Goal: Transaction & Acquisition: Subscribe to service/newsletter

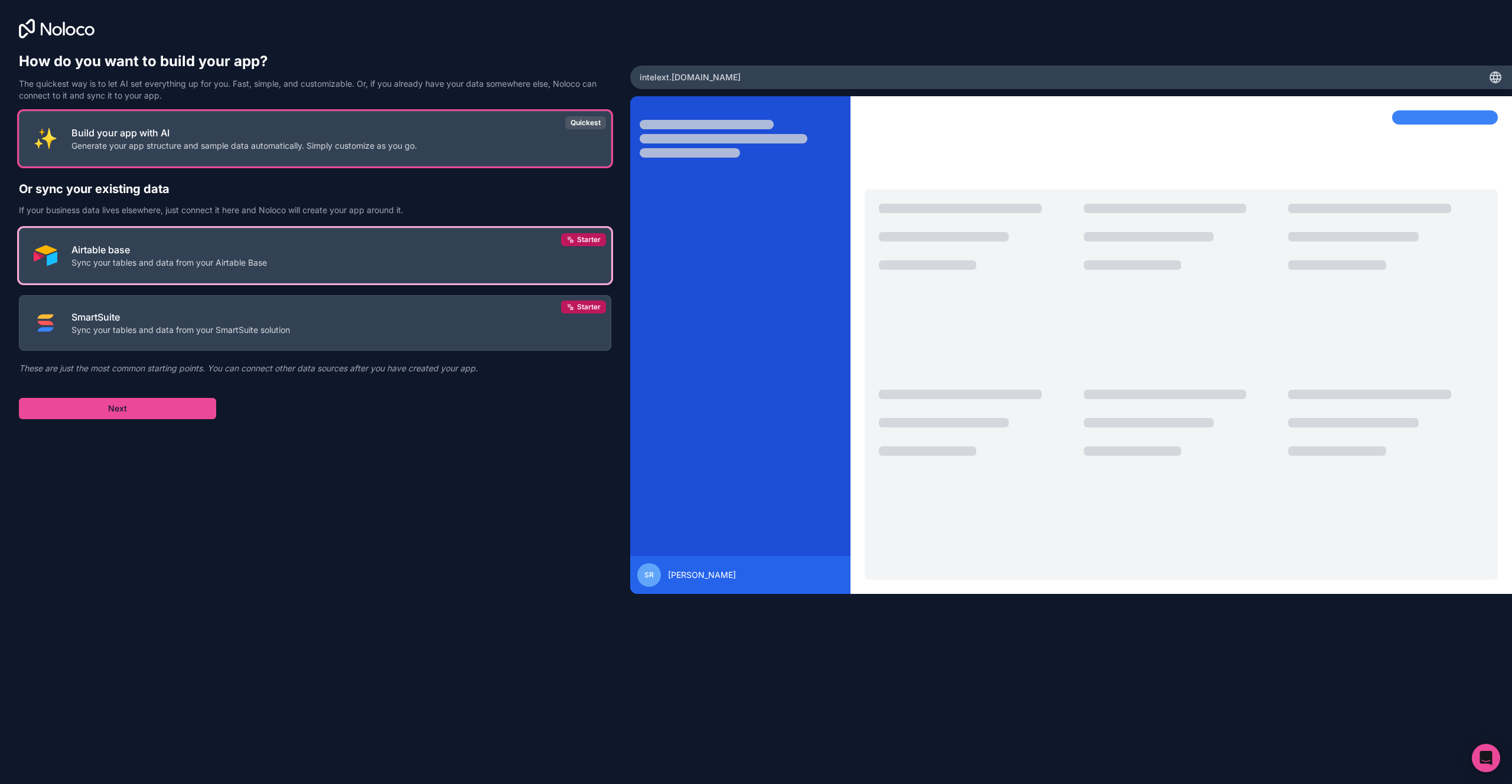
click at [339, 258] on button "Airtable base Sync your tables and data from your Airtable Base Starter" at bounding box center [315, 255] width 593 height 55
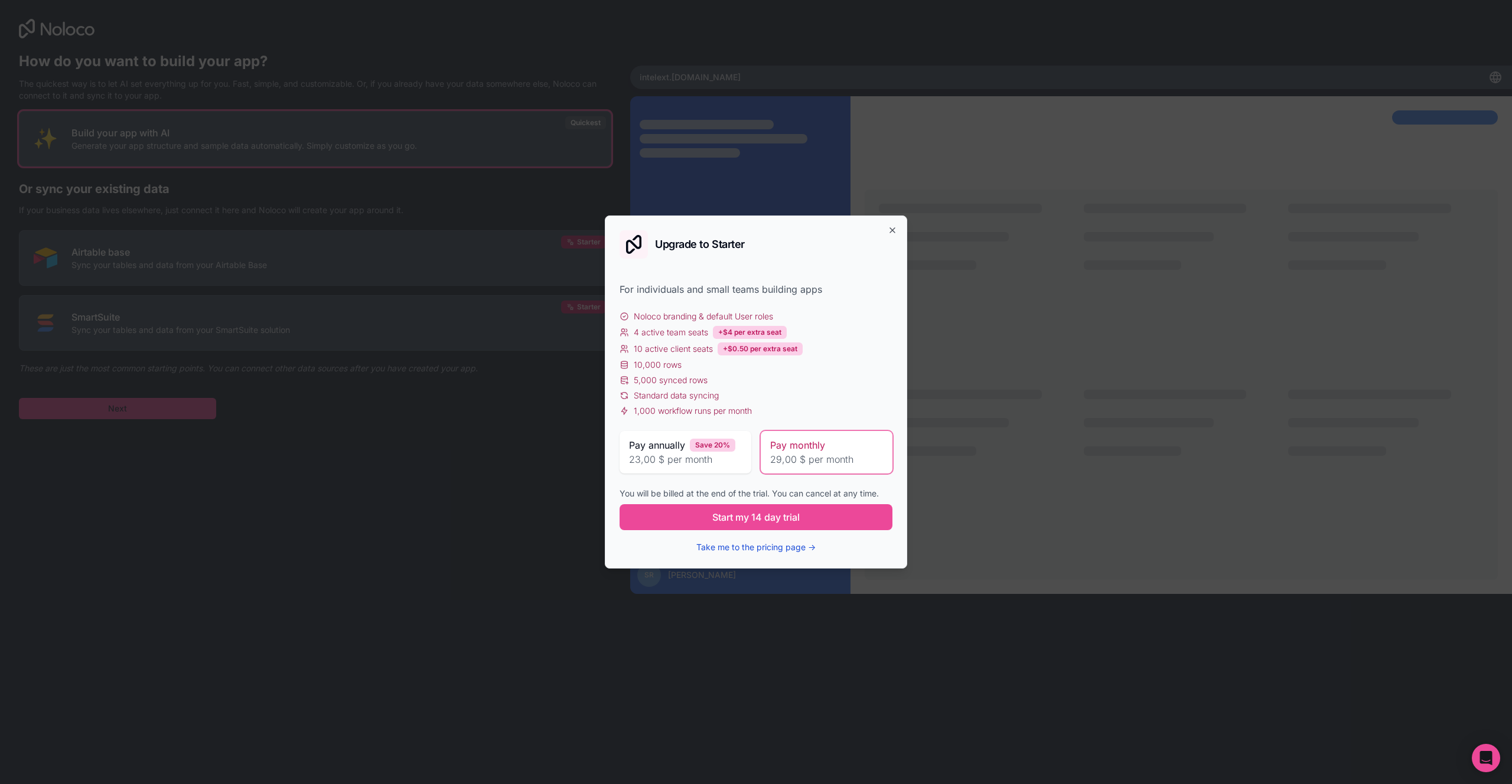
click at [756, 546] on button "Take me to the pricing page →" at bounding box center [756, 547] width 120 height 12
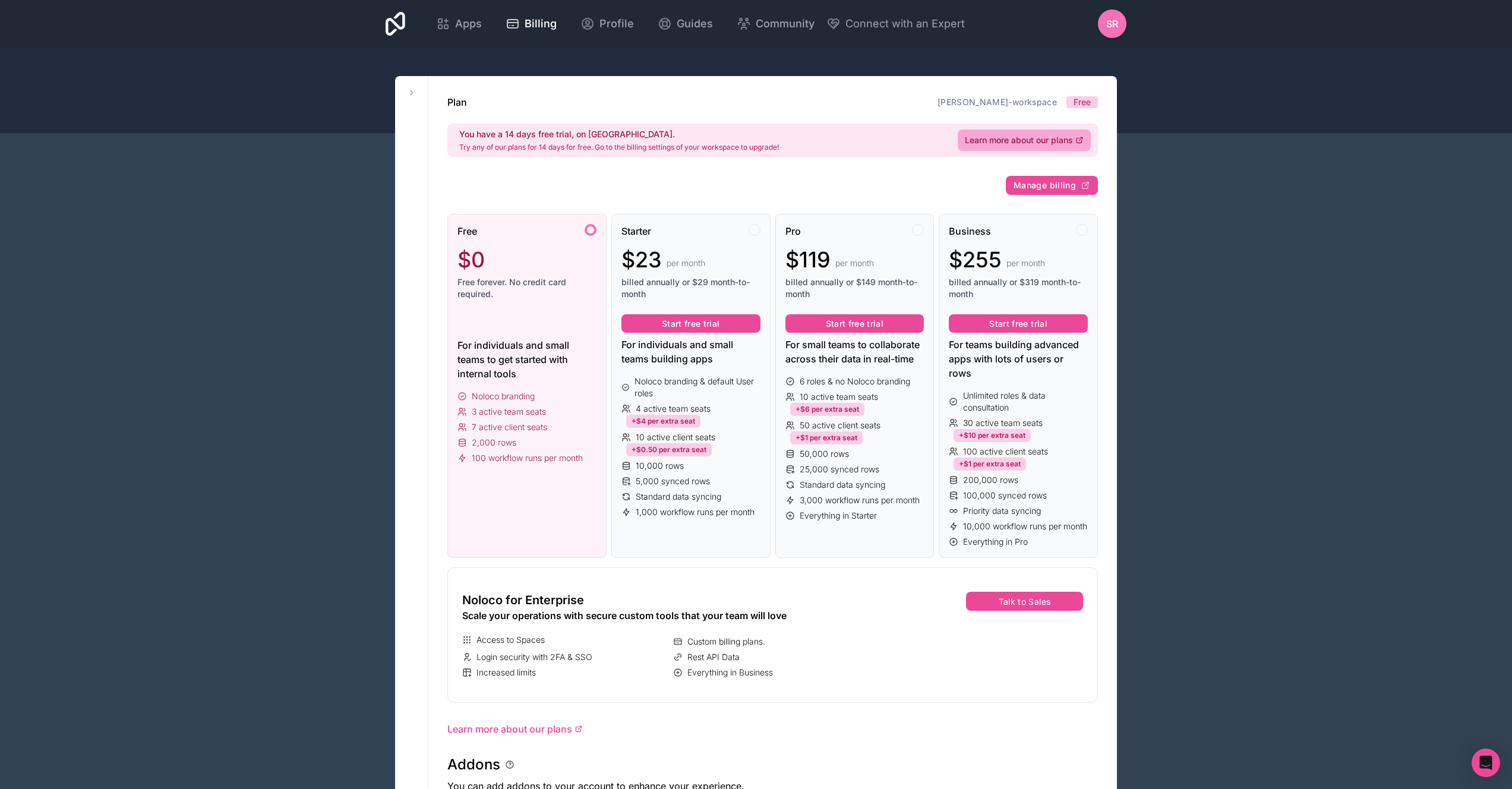
click at [522, 483] on div "Free $0 Free forever. No credit card required. For individuals and small teams …" at bounding box center [527, 387] width 159 height 345
click at [583, 516] on div "Free $0 Free forever. No credit card required. For individuals and small teams …" at bounding box center [527, 387] width 159 height 345
click at [460, 27] on span "Apps" at bounding box center [468, 23] width 26 height 16
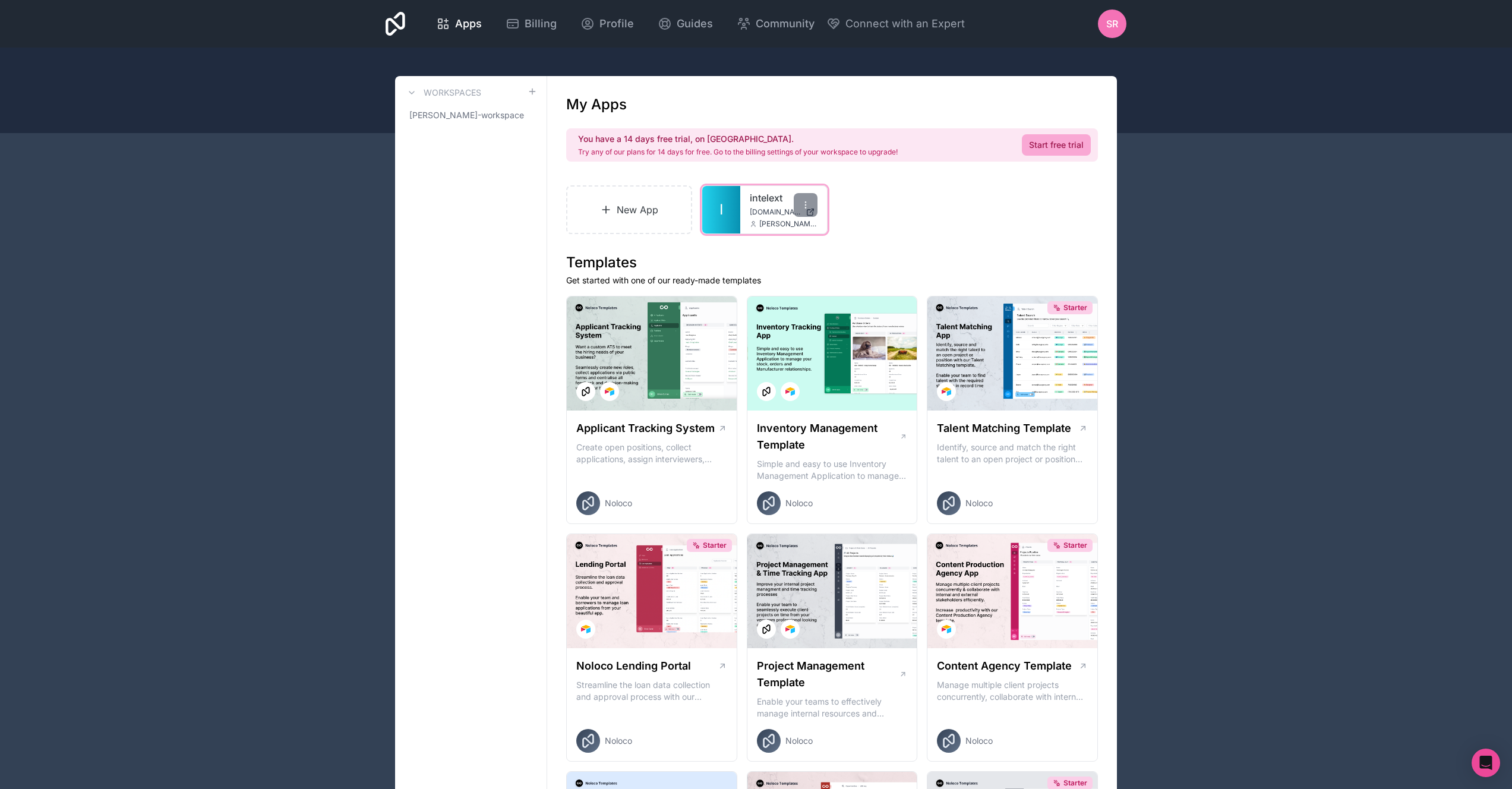
click at [774, 220] on span "[PERSON_NAME][EMAIL_ADDRESS][DOMAIN_NAME]" at bounding box center [788, 224] width 58 height 9
click at [811, 206] on div at bounding box center [806, 205] width 24 height 24
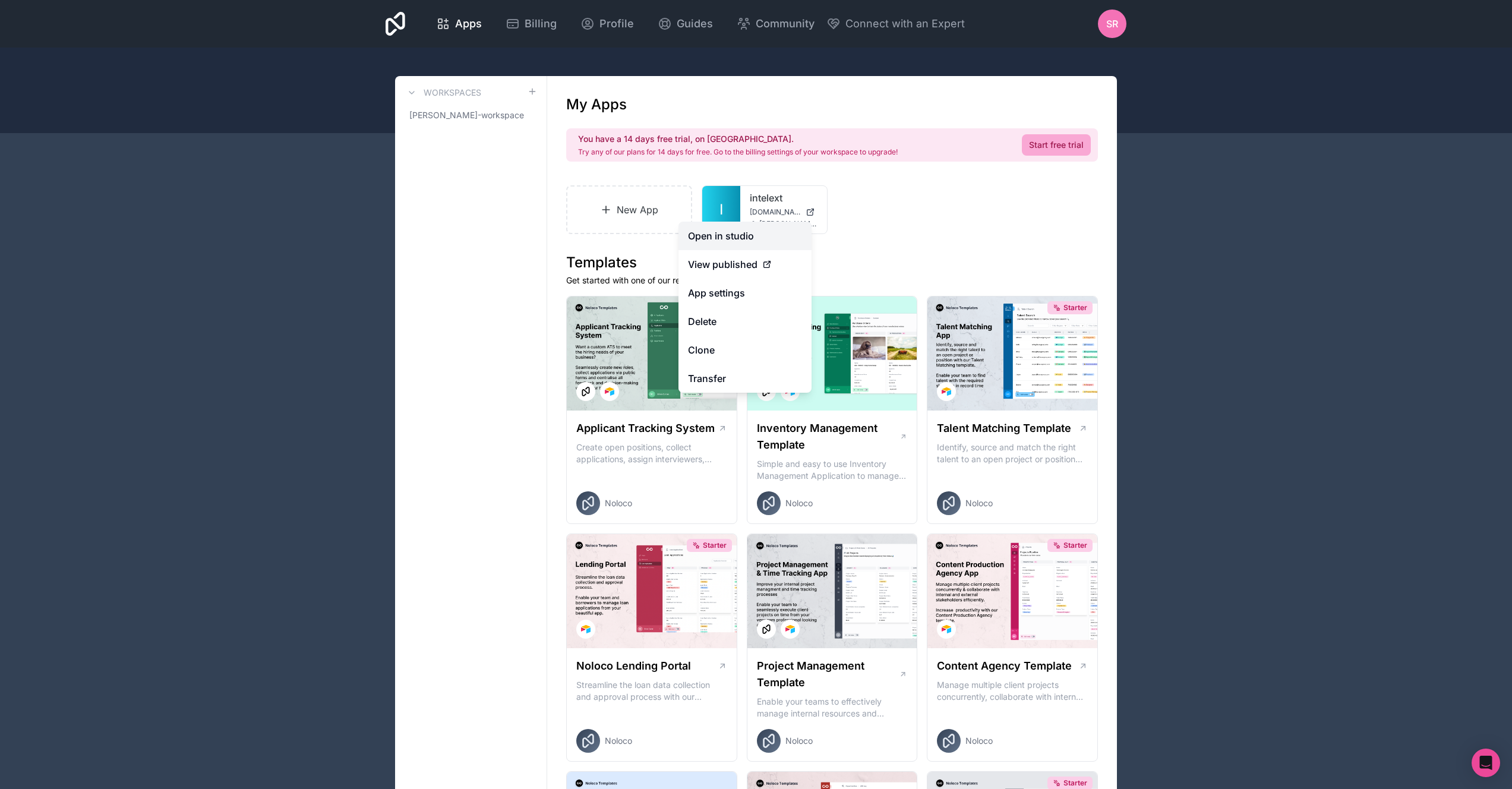
click at [777, 233] on link "Open in studio" at bounding box center [745, 236] width 133 height 28
